Goal: Task Accomplishment & Management: Manage account settings

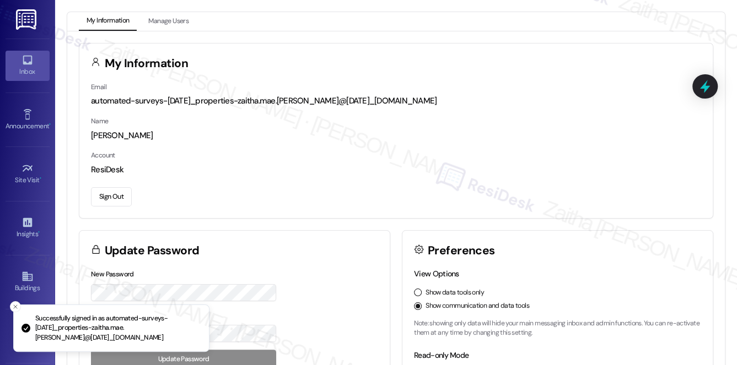
click at [25, 71] on div "Inbox" at bounding box center [27, 71] width 55 height 11
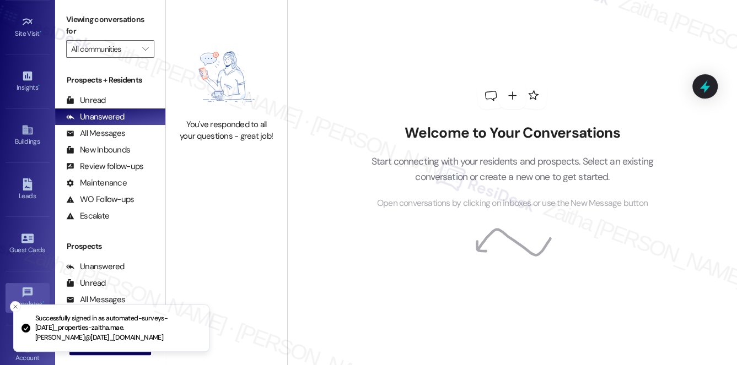
scroll to position [210, 0]
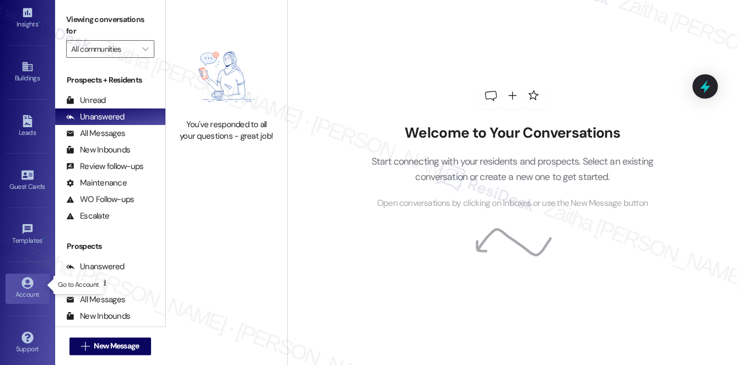
click at [21, 284] on icon at bounding box center [27, 283] width 12 height 12
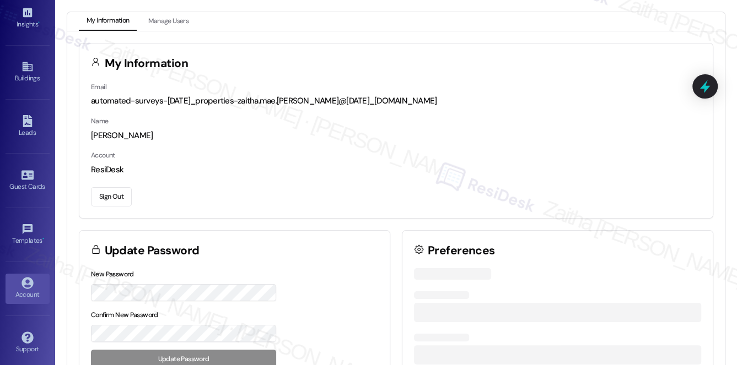
click at [107, 193] on button "Sign Out" at bounding box center [111, 196] width 41 height 19
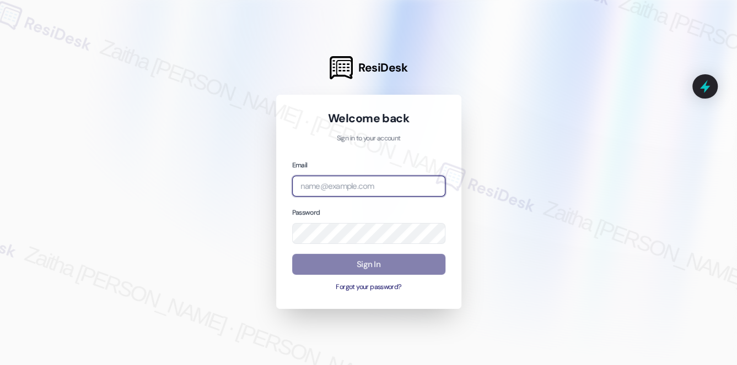
click at [339, 193] on input "email" at bounding box center [368, 186] width 153 height 21
type input "automated-surveys-grant_main-zaitha.mae.[PERSON_NAME]@grant_[DOMAIN_NAME]"
